Goal: Task Accomplishment & Management: Complete application form

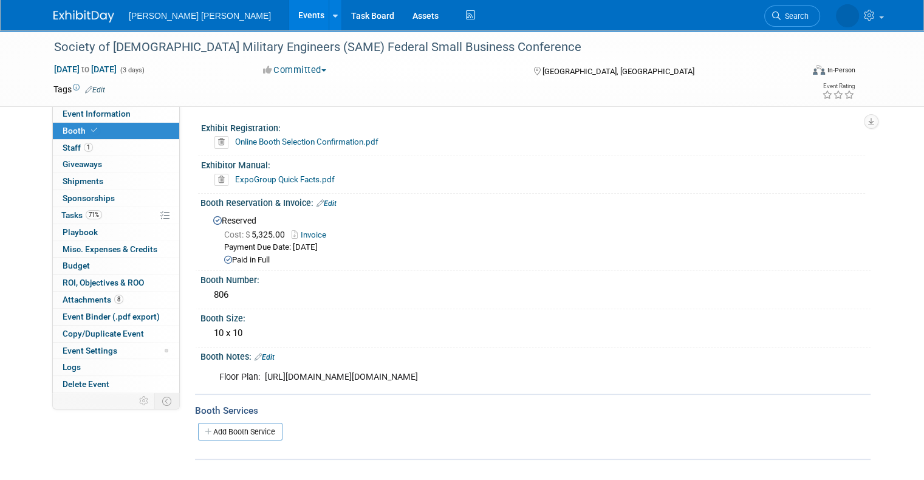
click at [67, 131] on span "Booth" at bounding box center [81, 131] width 37 height 10
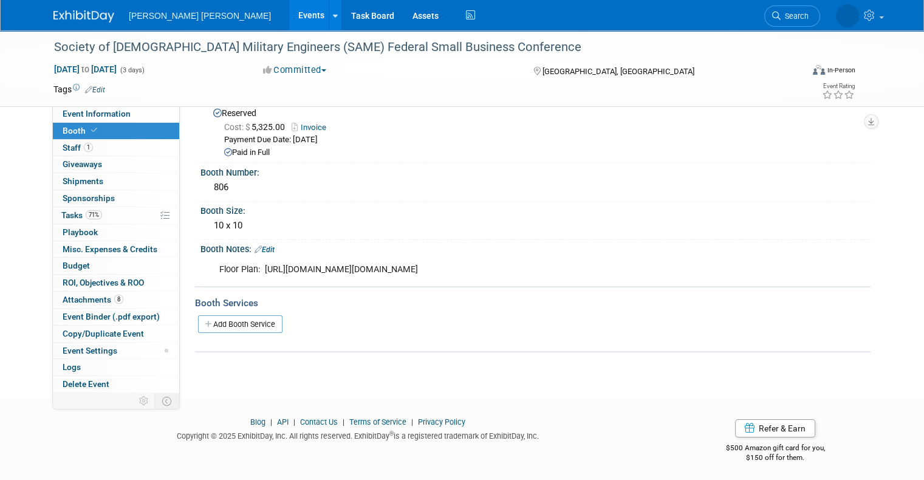
scroll to position [108, 0]
click at [232, 325] on link "Add Booth Service" at bounding box center [240, 324] width 84 height 18
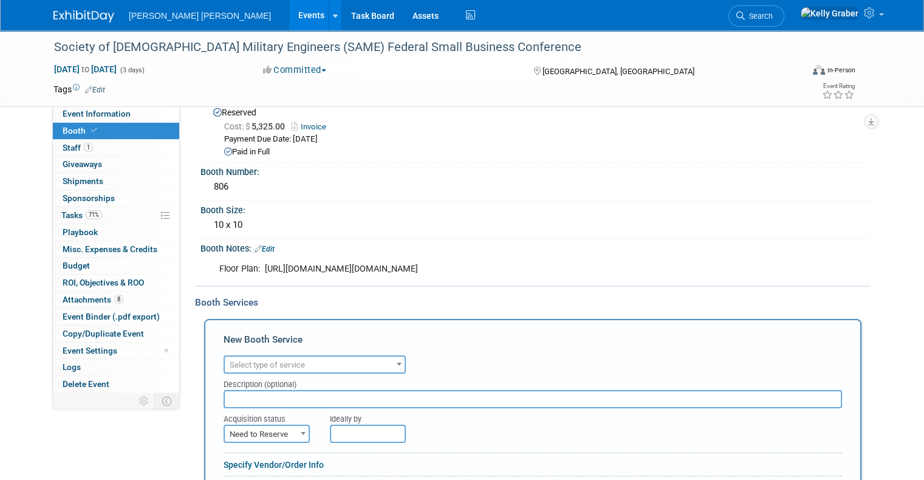
scroll to position [0, 0]
click at [275, 360] on span "Select type of service" at bounding box center [267, 364] width 75 height 9
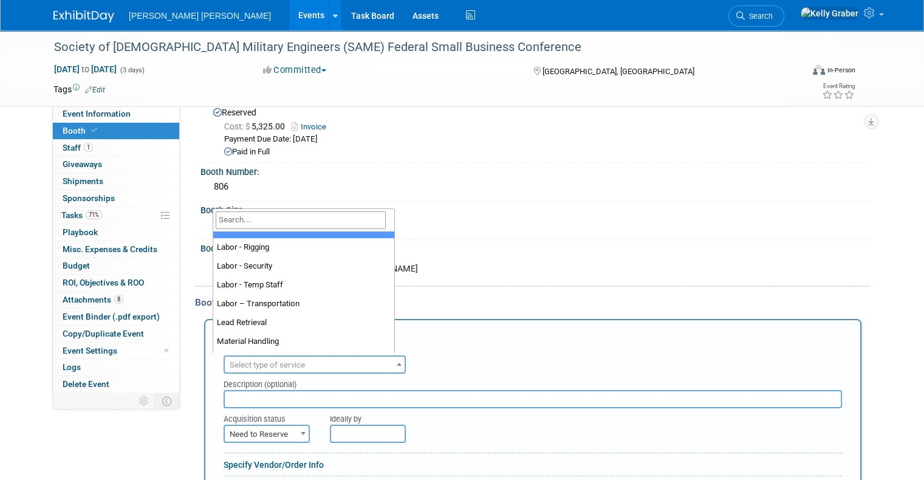
scroll to position [182, 0]
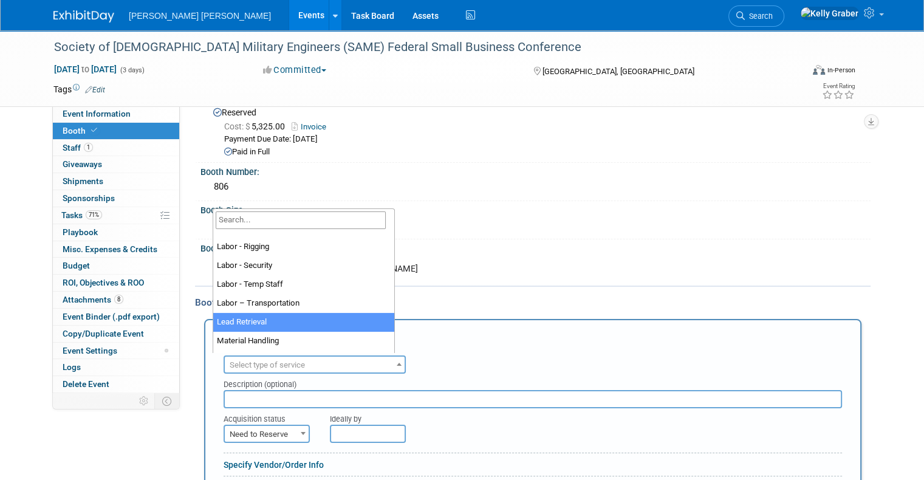
select select "7"
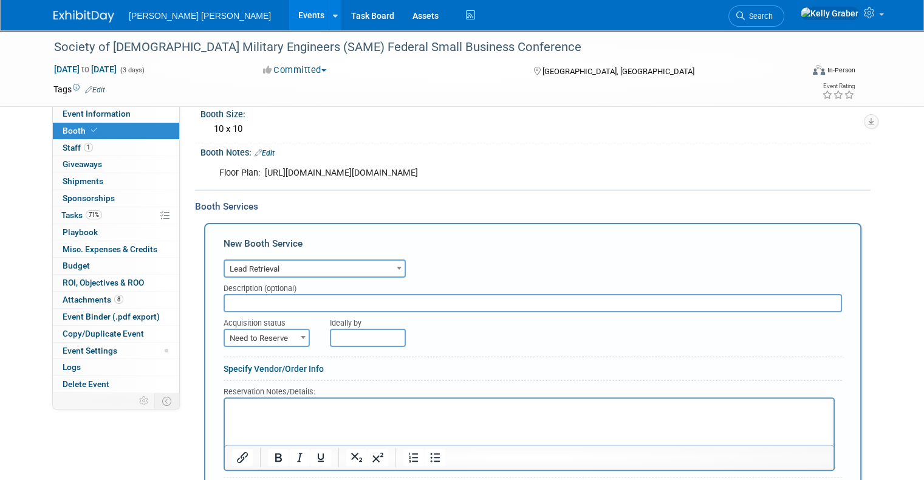
scroll to position [351, 0]
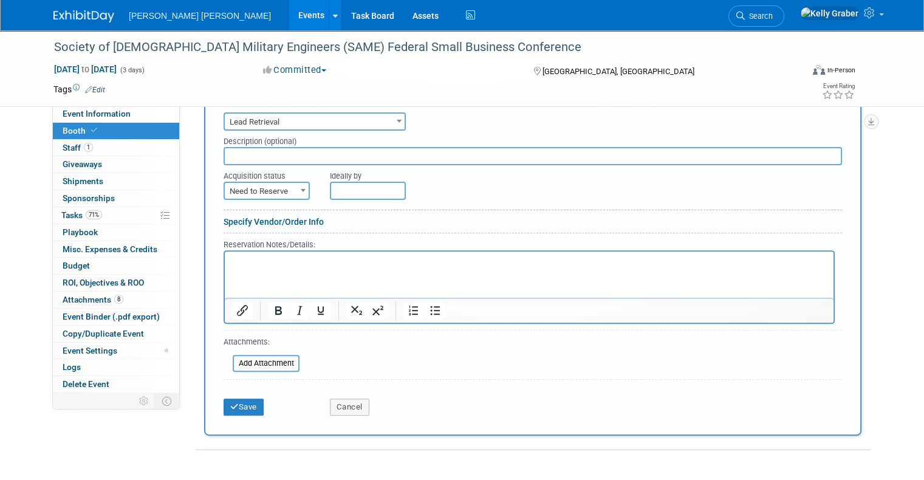
click at [281, 165] on div "Acquisition status" at bounding box center [268, 173] width 88 height 16
click at [275, 153] on input "text" at bounding box center [533, 156] width 619 height 18
type input "E Show Lead Capture"
click at [272, 184] on span "Need to Reserve" at bounding box center [267, 191] width 84 height 17
select select "2"
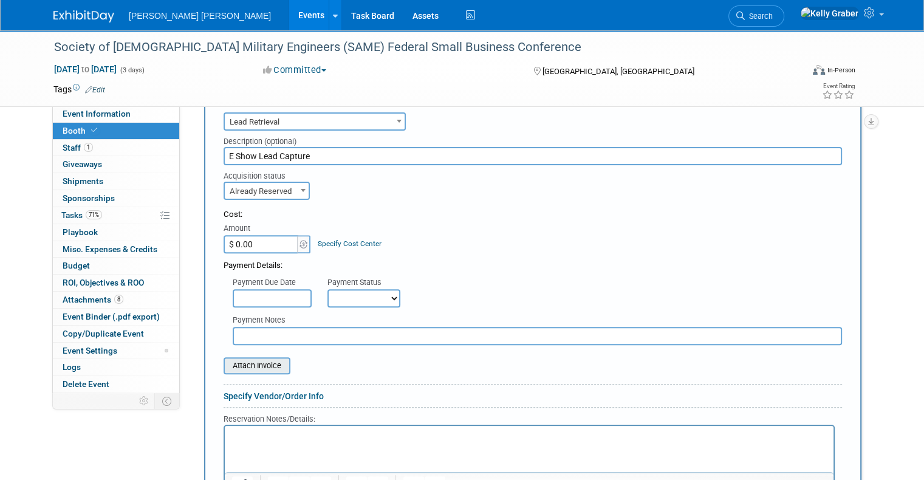
click at [243, 359] on input "file" at bounding box center [217, 366] width 145 height 15
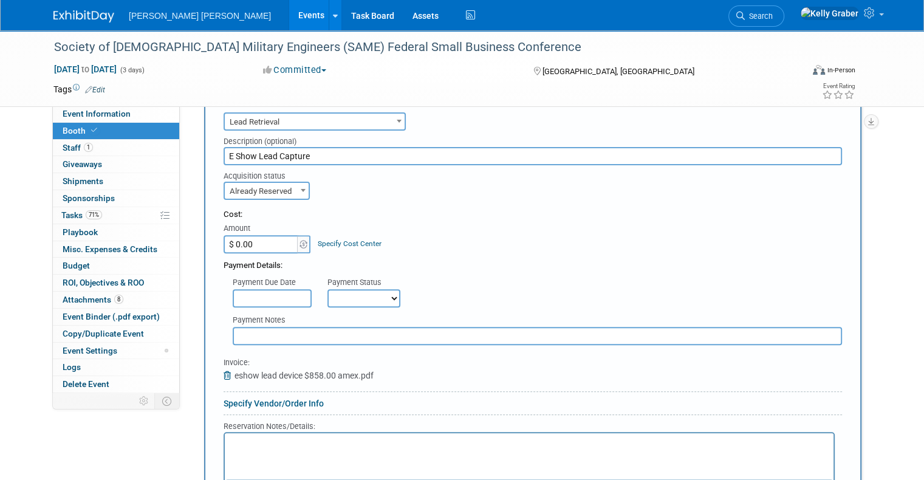
click at [270, 239] on input "$ 0.00" at bounding box center [262, 244] width 76 height 18
type input "$ 858.00"
click at [410, 259] on div "Payment Details:" at bounding box center [533, 262] width 619 height 18
click at [277, 297] on input "text" at bounding box center [272, 298] width 79 height 18
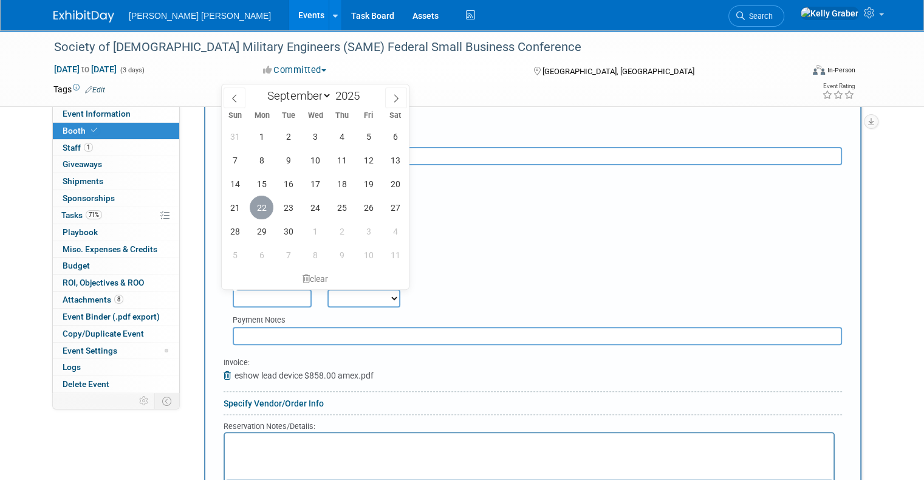
click at [260, 211] on span "22" at bounding box center [262, 208] width 24 height 24
type input "Sep 22, 2025"
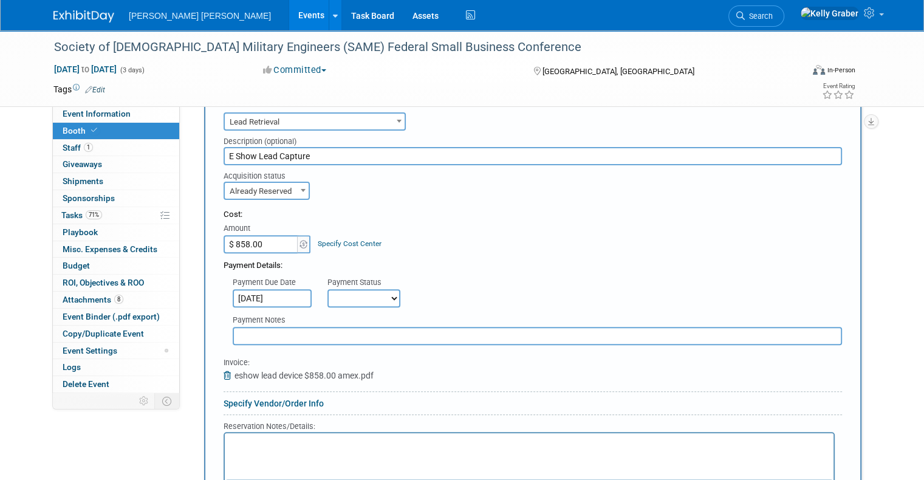
click at [361, 297] on select "Not Paid Yet Partially Paid Paid in Full" at bounding box center [364, 298] width 73 height 18
select select "1"
click at [328, 289] on select "Not Paid Yet Partially Paid Paid in Full" at bounding box center [364, 298] width 73 height 18
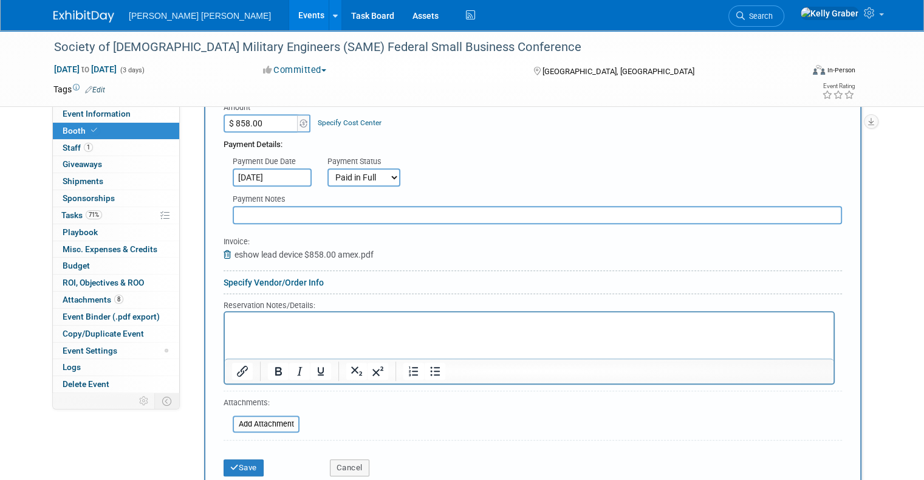
scroll to position [473, 0]
click at [238, 462] on button "Save" at bounding box center [244, 467] width 40 height 17
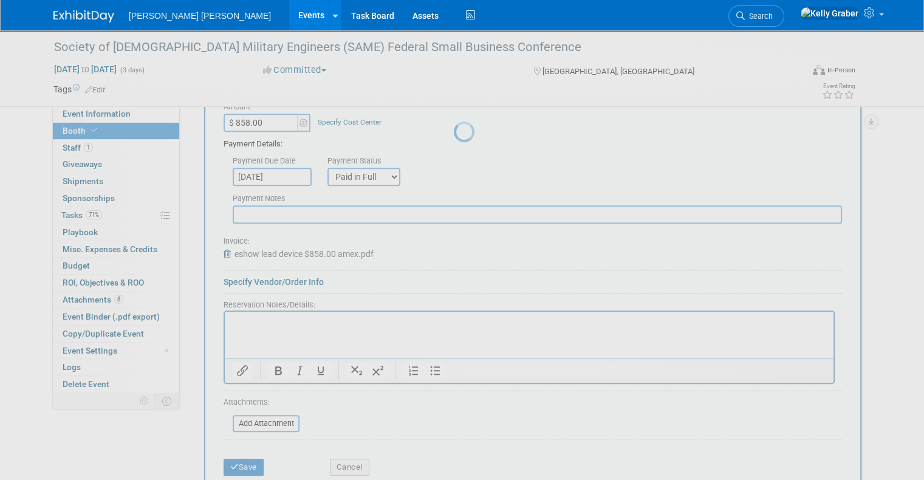
scroll to position [216, 0]
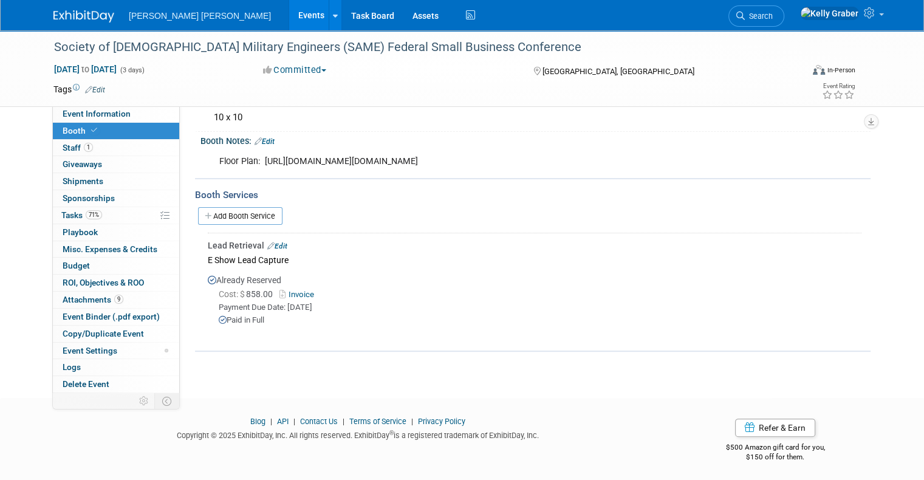
click at [66, 9] on link at bounding box center [90, 10] width 75 height 10
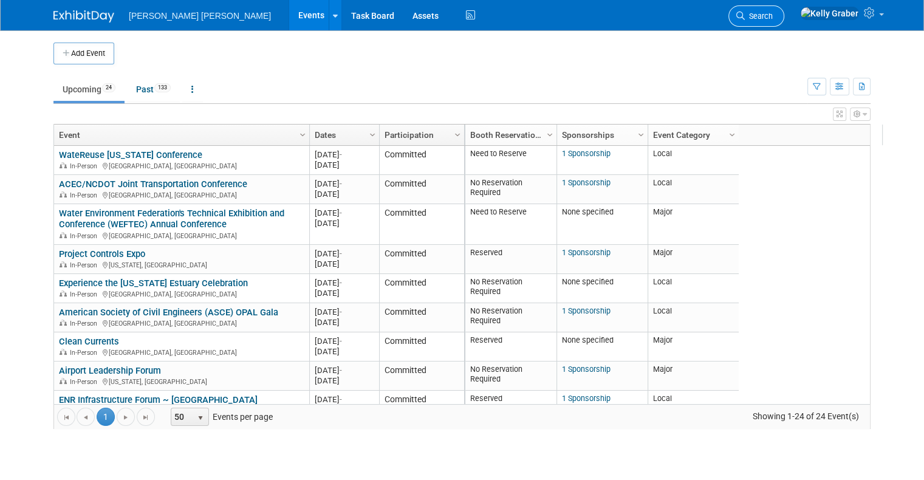
click at [773, 16] on span "Search" at bounding box center [759, 16] width 28 height 9
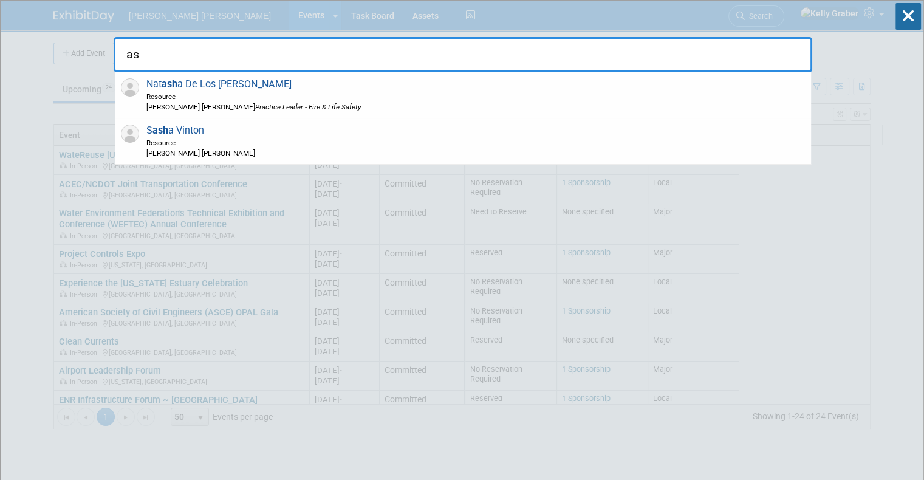
type input "a"
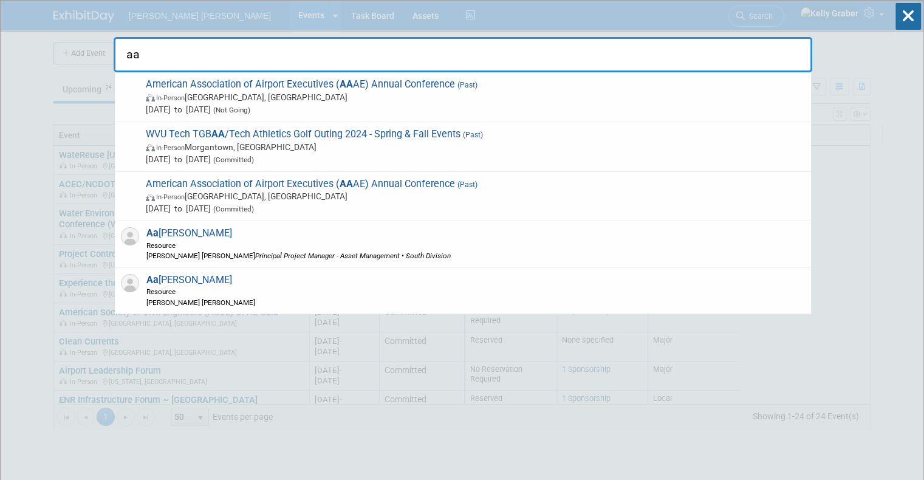
type input "a"
type input "aa"
